Goal: Task Accomplishment & Management: Use online tool/utility

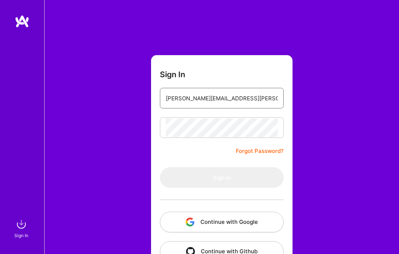
click at [230, 99] on input "[PERSON_NAME][EMAIL_ADDRESS][PERSON_NAME][DOMAIN_NAME]" at bounding box center [222, 98] width 112 height 19
click at [212, 114] on form "Sign In [PERSON_NAME][EMAIL_ADDRESS][PERSON_NAME][DOMAIN_NAME] Forgot Password?…" at bounding box center [221, 163] width 141 height 216
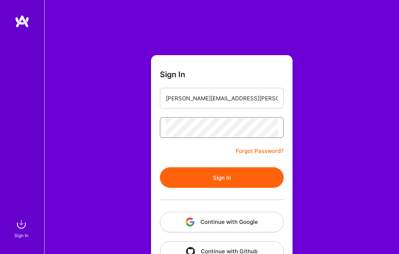
click at [222, 178] on button "Sign In" at bounding box center [222, 177] width 124 height 21
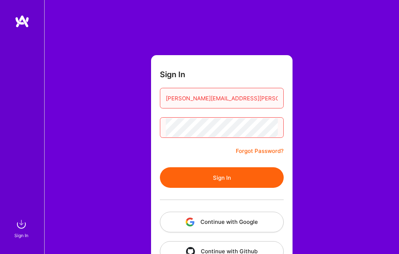
drag, startPoint x: 226, startPoint y: 99, endPoint x: 214, endPoint y: 98, distance: 11.4
click at [214, 98] on input "[PERSON_NAME][EMAIL_ADDRESS][PERSON_NAME][DOMAIN_NAME]" at bounding box center [222, 98] width 112 height 19
drag, startPoint x: 225, startPoint y: 100, endPoint x: 214, endPoint y: 101, distance: 11.4
click at [214, 101] on input "[PERSON_NAME][EMAIL_ADDRESS][PERSON_NAME][DOMAIN_NAME]" at bounding box center [222, 98] width 112 height 19
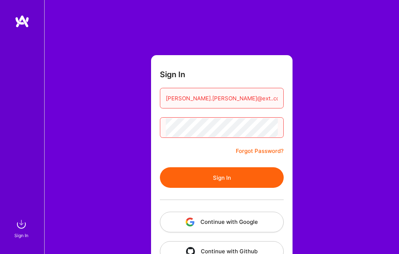
paste input "dazn"
type input "[PERSON_NAME][EMAIL_ADDRESS][PERSON_NAME][DOMAIN_NAME]"
click at [215, 184] on button "Sign In" at bounding box center [222, 177] width 124 height 21
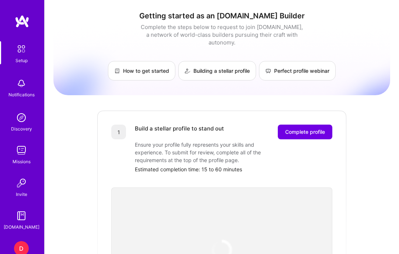
click at [23, 245] on div "D" at bounding box center [21, 248] width 15 height 15
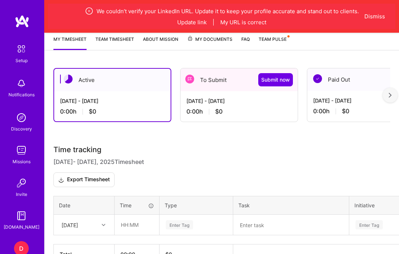
scroll to position [173, 0]
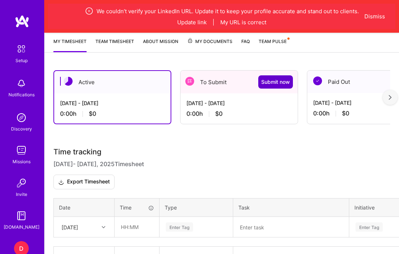
click at [264, 82] on span "Submit now" at bounding box center [275, 81] width 29 height 7
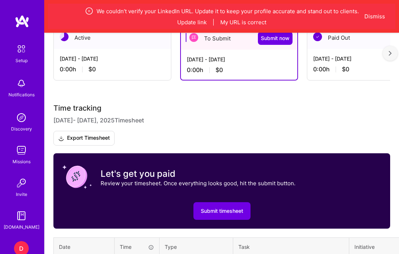
scroll to position [218, 0]
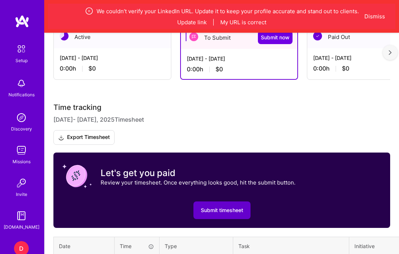
click at [242, 208] on span "Submit timesheet" at bounding box center [222, 210] width 42 height 7
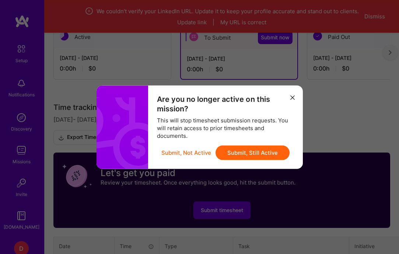
click at [262, 153] on button "Submit, Still Active" at bounding box center [252, 152] width 74 height 15
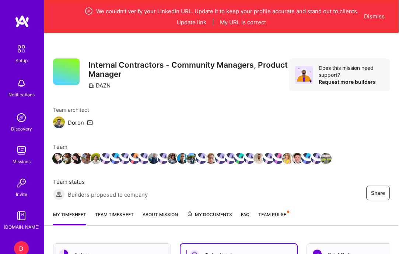
scroll to position [0, 0]
click at [374, 17] on button "Dismiss" at bounding box center [374, 17] width 21 height 8
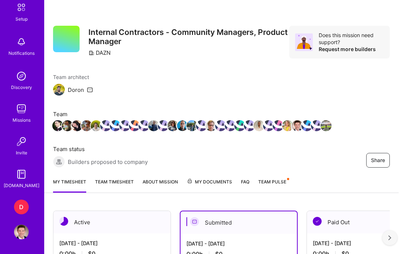
scroll to position [42, 0]
click at [20, 227] on img at bounding box center [21, 232] width 15 height 15
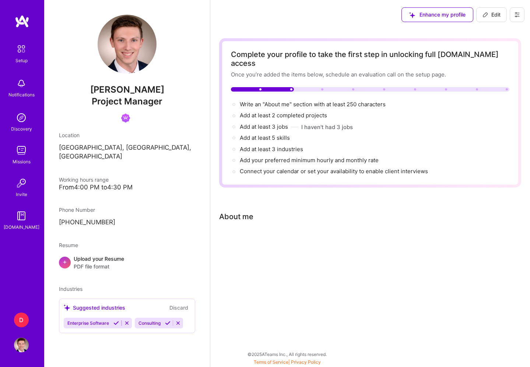
click at [18, 52] on img at bounding box center [21, 48] width 15 height 15
